Goal: Information Seeking & Learning: Compare options

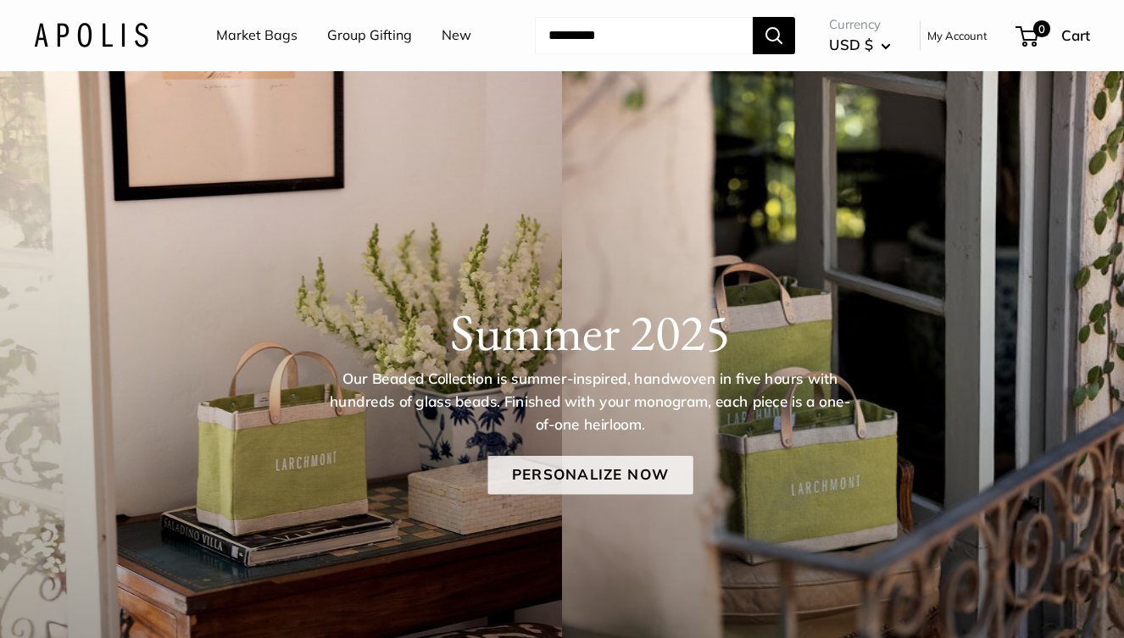
click at [613, 475] on link "Personalize Now" at bounding box center [589, 475] width 205 height 39
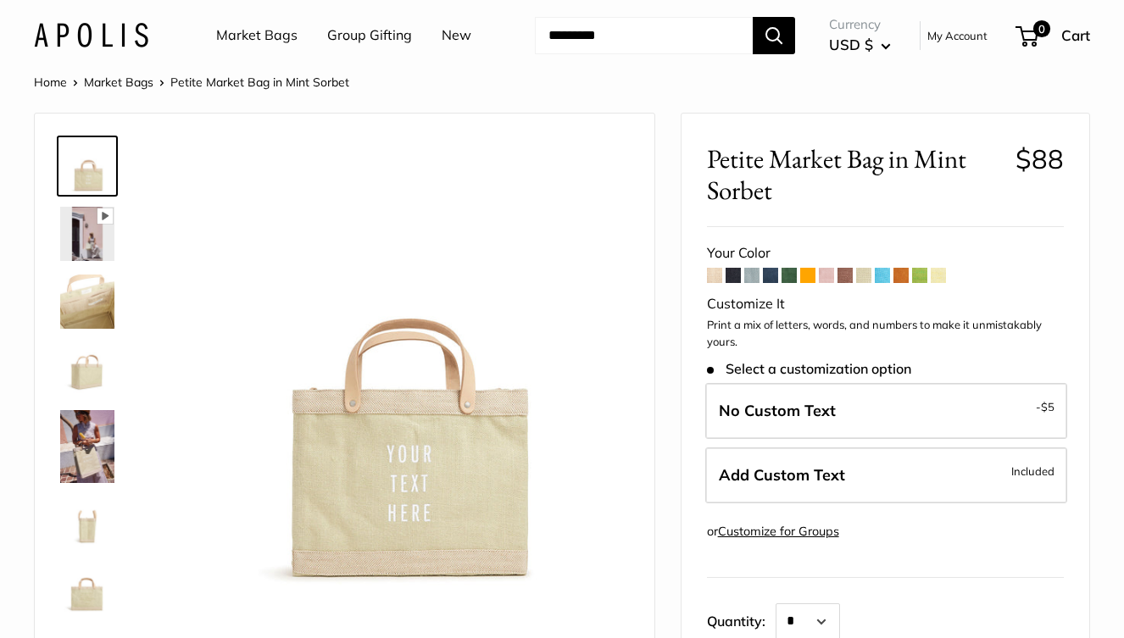
click at [919, 273] on span at bounding box center [919, 275] width 15 height 15
click at [916, 273] on span at bounding box center [919, 275] width 15 height 15
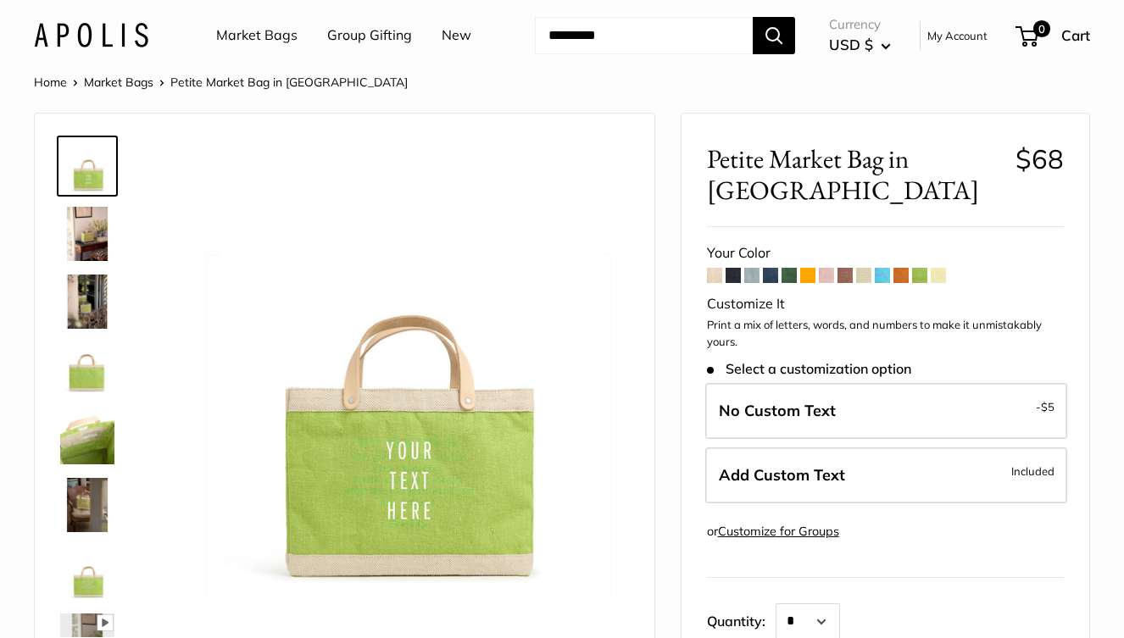
click at [941, 279] on span at bounding box center [937, 275] width 15 height 15
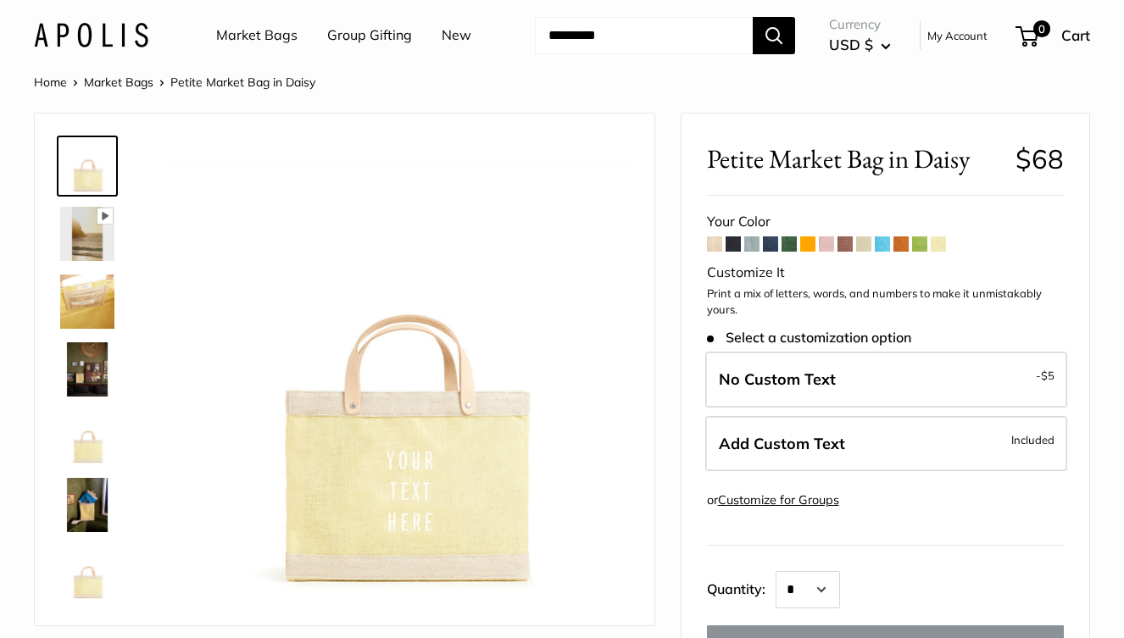
click at [863, 241] on span at bounding box center [863, 243] width 15 height 15
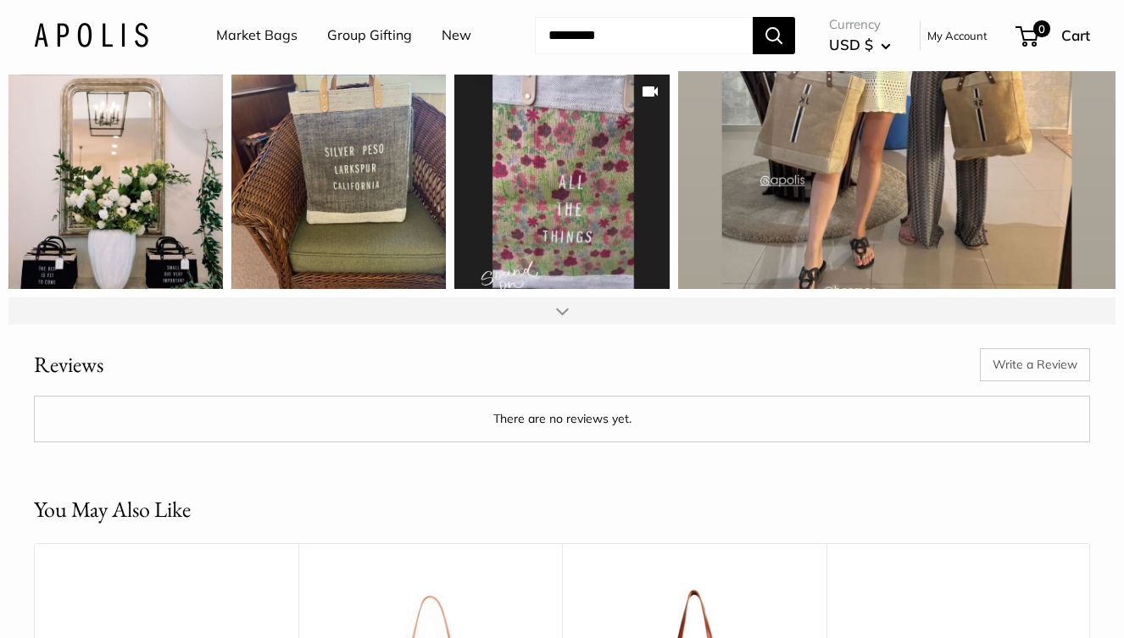
scroll to position [2107, 0]
